Goal: Task Accomplishment & Management: Manage account settings

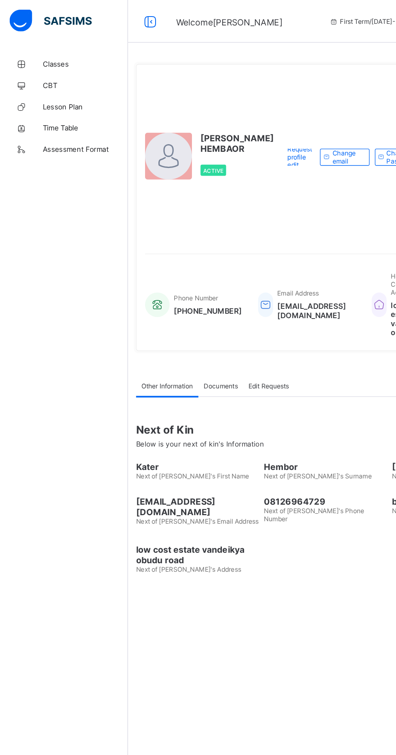
click at [44, 79] on span "Lesson Plan" at bounding box center [64, 81] width 65 height 6
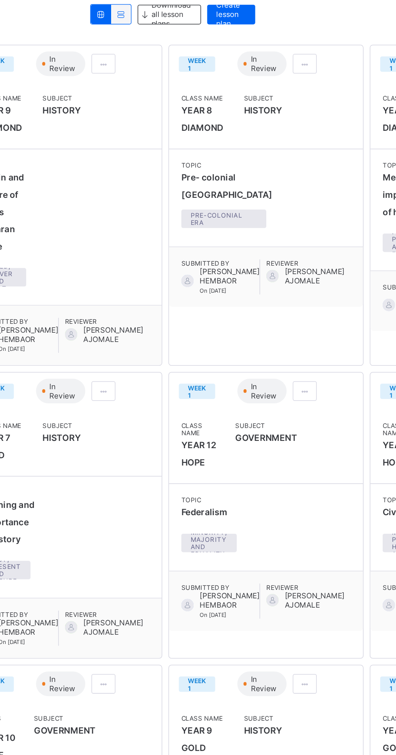
click at [202, 163] on span at bounding box center [200, 162] width 7 height 6
click at [191, 189] on span "Edit lesson plan" at bounding box center [178, 192] width 42 height 6
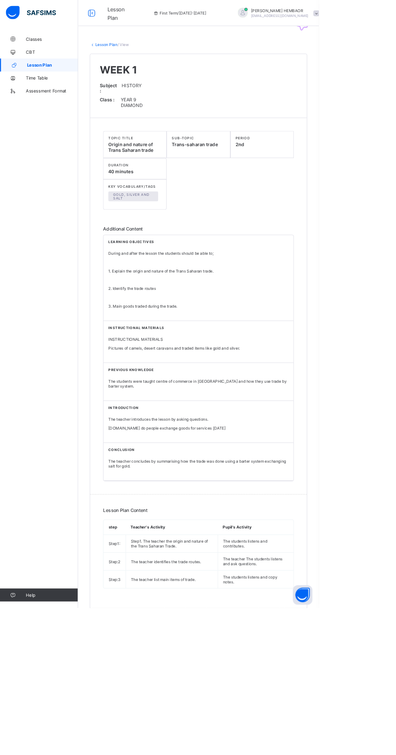
scroll to position [3, 0]
